Goal: Find specific page/section: Find specific page/section

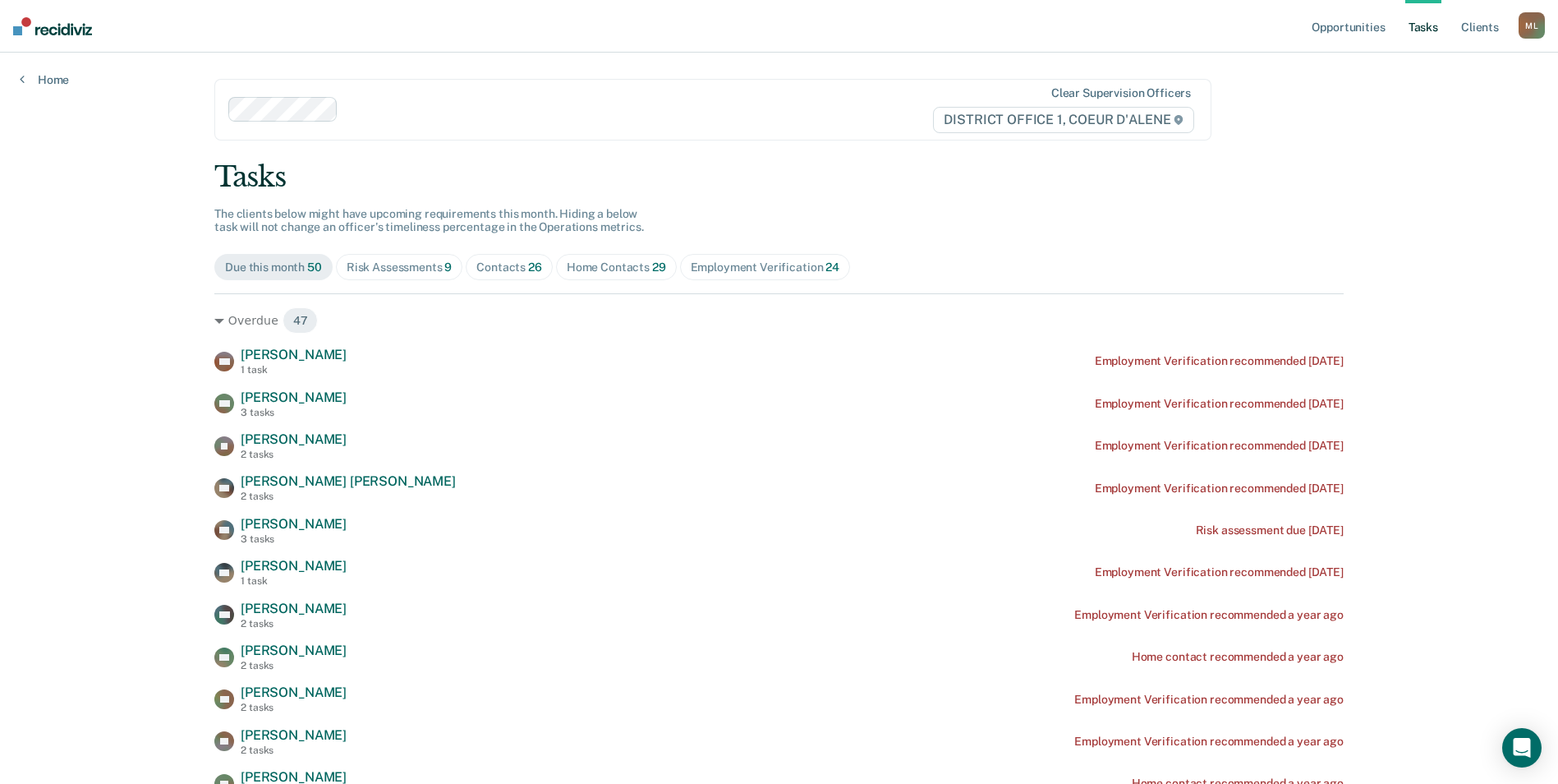
click at [371, 270] on div "Risk Assessments 9" at bounding box center [399, 267] width 106 height 14
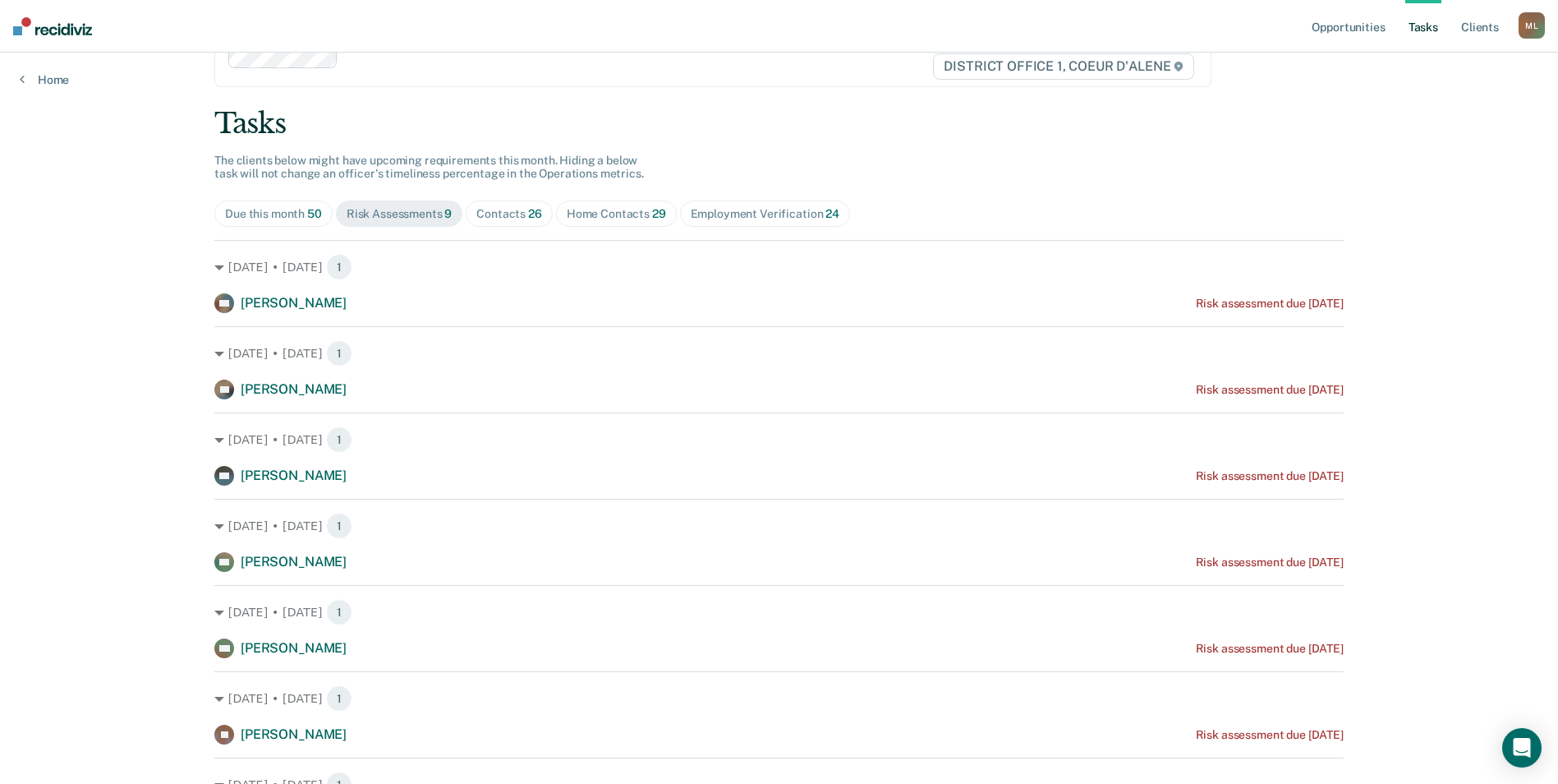
scroll to position [82, 0]
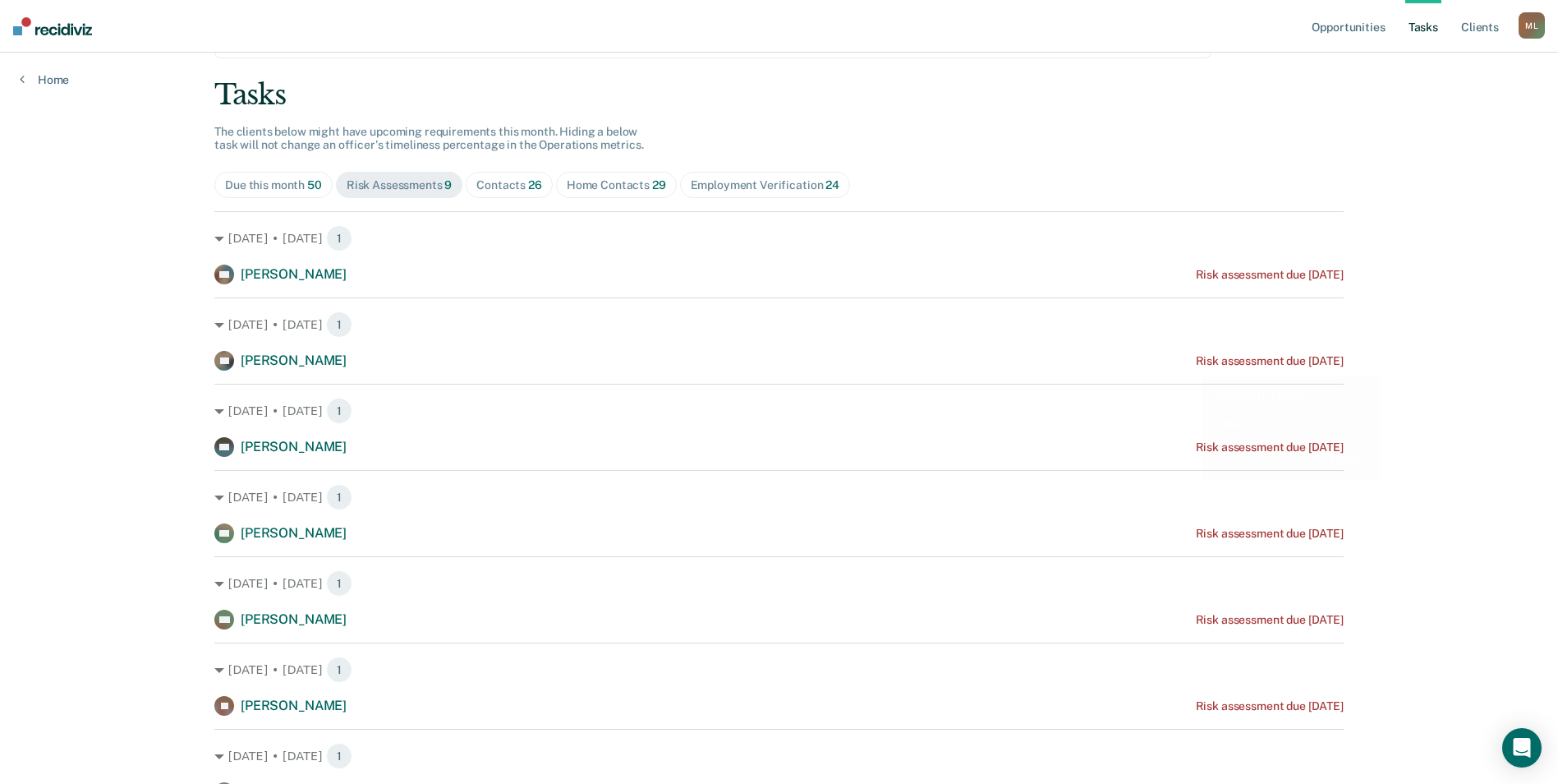
click at [1499, 288] on div "Opportunities Tasks Client s [GEOGRAPHIC_DATA][PERSON_NAME] [PERSON_NAME] Profi…" at bounding box center [779, 478] width 1558 height 1122
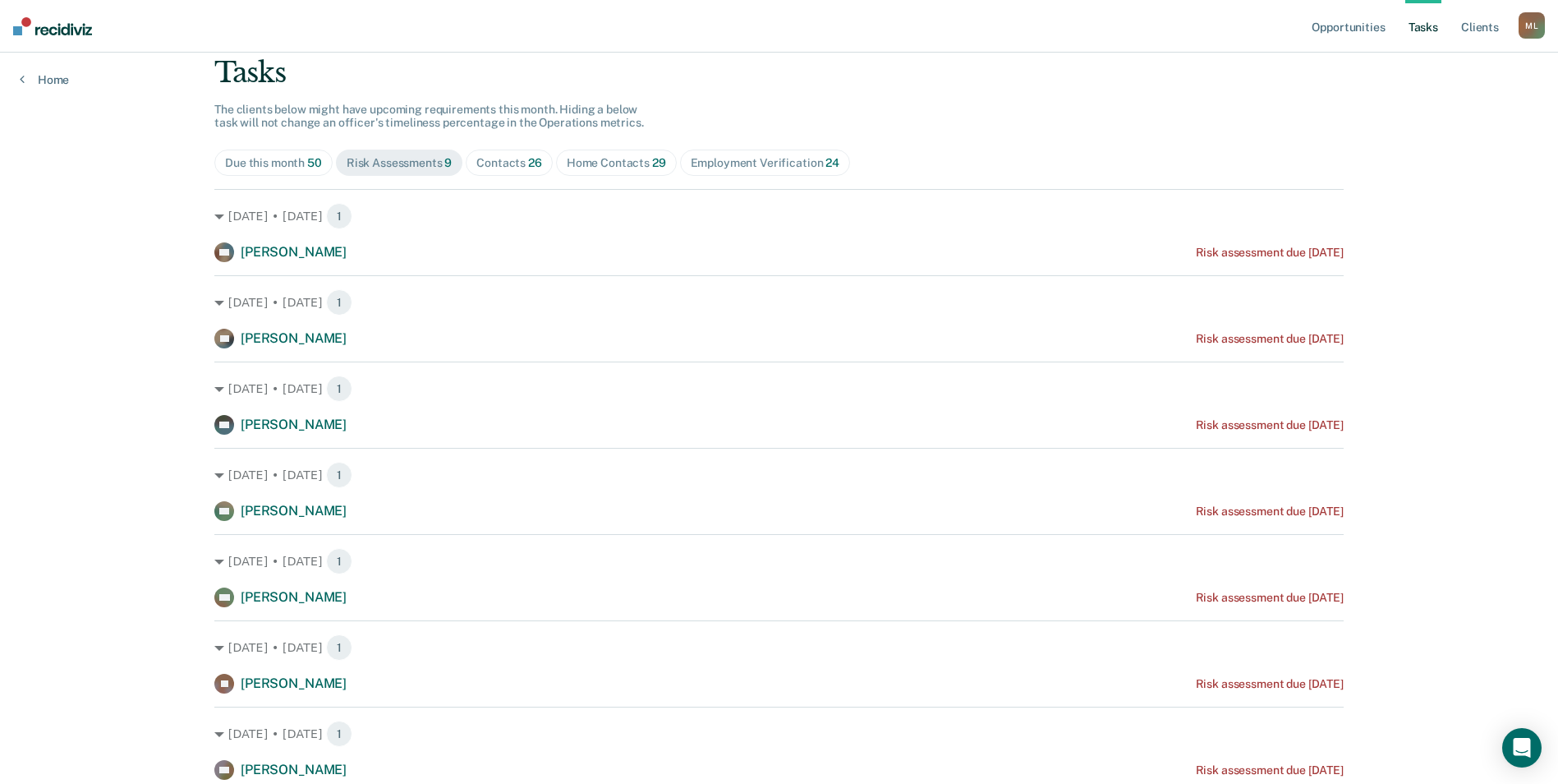
scroll to position [0, 0]
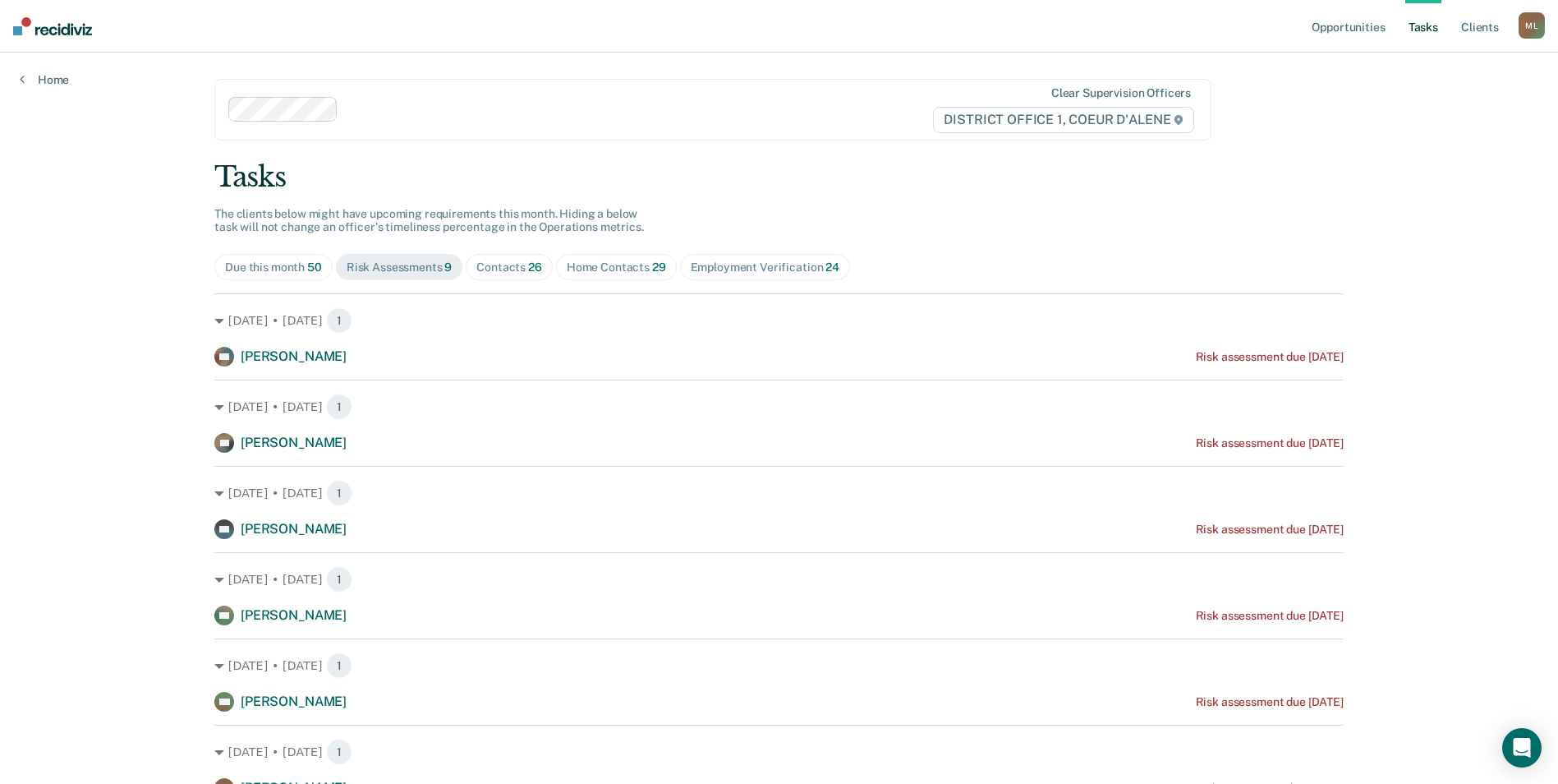
click at [485, 276] on span "Contacts 26" at bounding box center [510, 267] width 87 height 26
click at [631, 260] on div "Home Contacts 29" at bounding box center [616, 267] width 99 height 14
click at [767, 264] on div "Employment Verification 24" at bounding box center [765, 267] width 149 height 14
